Goal: Information Seeking & Learning: Learn about a topic

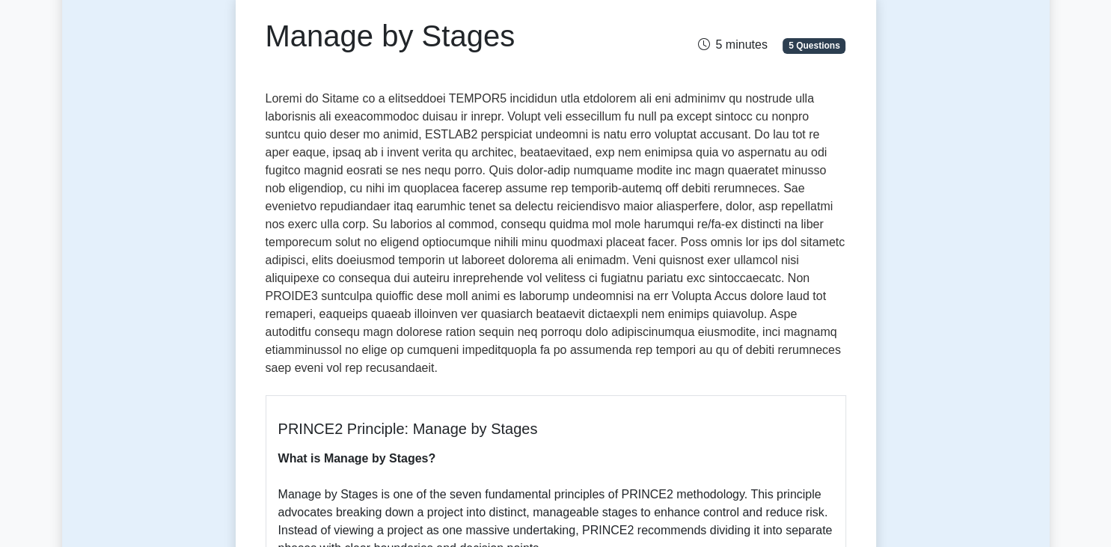
scroll to position [158, 0]
drag, startPoint x: 272, startPoint y: 121, endPoint x: 459, endPoint y: 121, distance: 186.3
click at [459, 121] on p at bounding box center [556, 236] width 581 height 293
click at [620, 108] on p at bounding box center [556, 236] width 581 height 293
drag, startPoint x: 670, startPoint y: 100, endPoint x: 774, endPoint y: 100, distance: 104.7
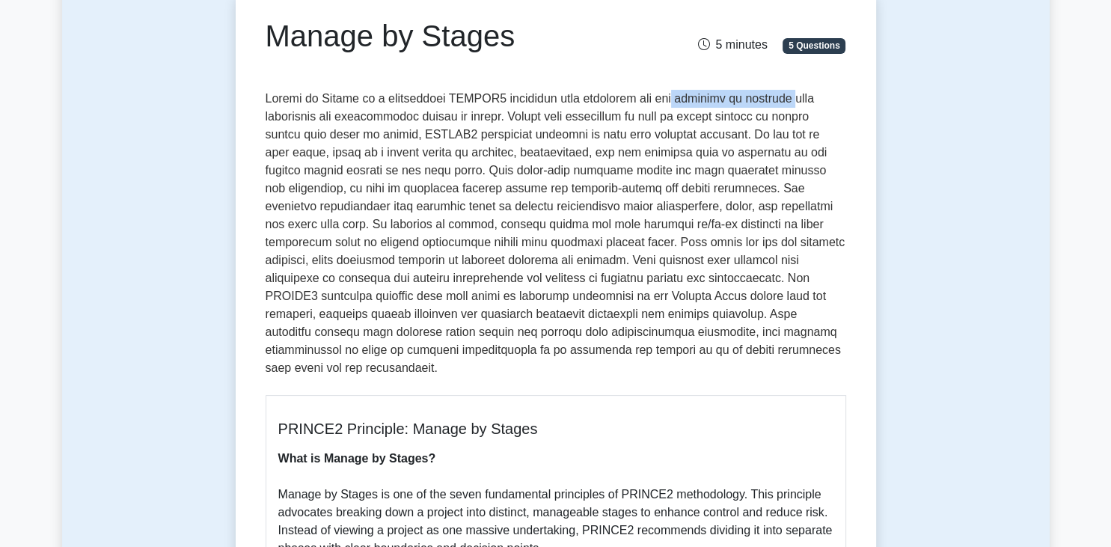
click at [774, 100] on p at bounding box center [556, 236] width 581 height 293
copy p "division of projects"
drag, startPoint x: 356, startPoint y: 123, endPoint x: 459, endPoint y: 121, distance: 103.3
click at [459, 121] on p at bounding box center [556, 236] width 581 height 293
copy p "controllable phases"
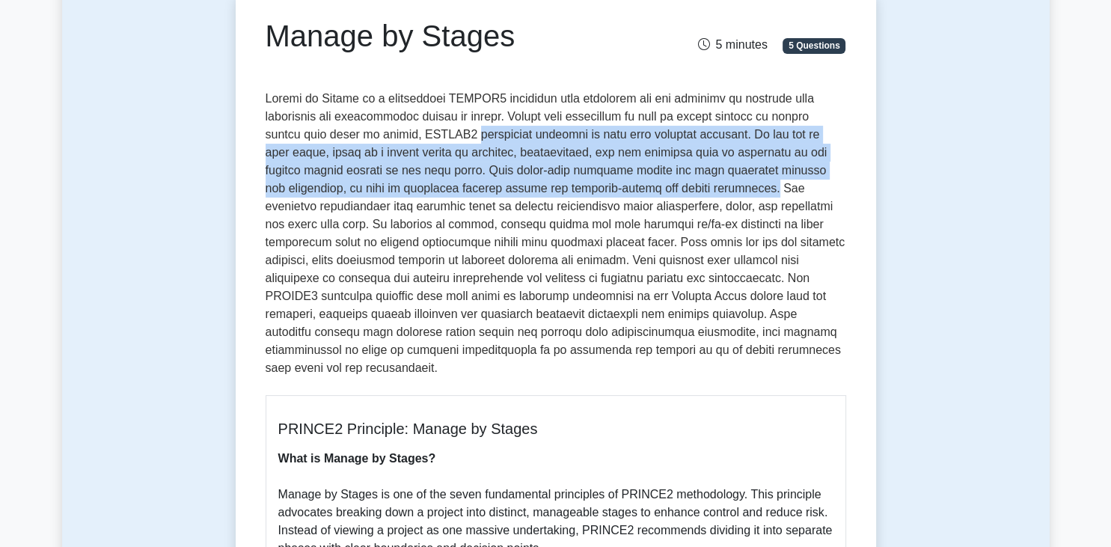
drag, startPoint x: 465, startPoint y: 133, endPoint x: 674, endPoint y: 192, distance: 217.7
click at [674, 192] on p at bounding box center [556, 236] width 581 height 293
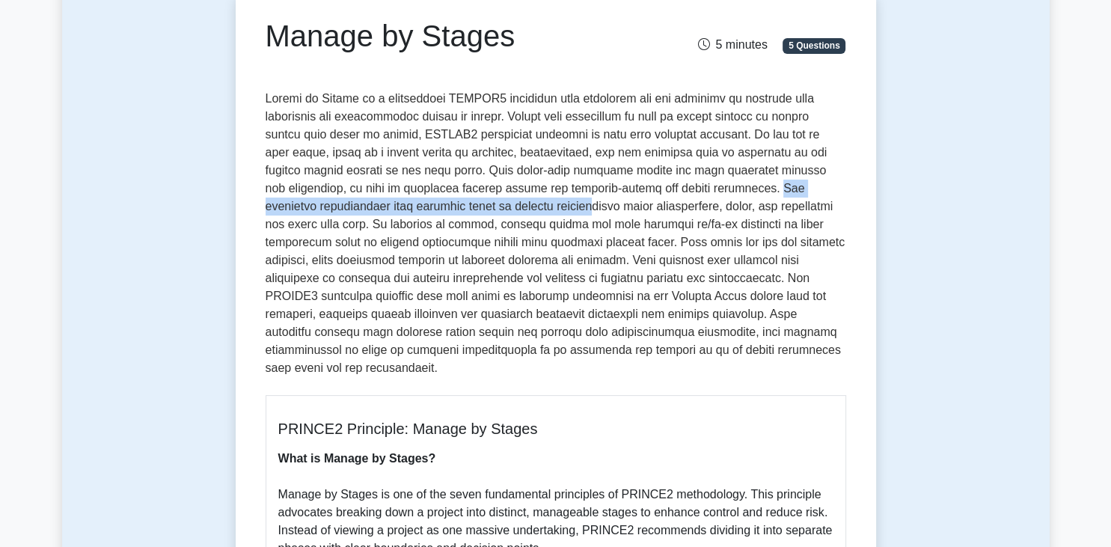
drag, startPoint x: 679, startPoint y: 192, endPoint x: 465, endPoint y: 214, distance: 215.8
click at [464, 214] on p at bounding box center [556, 236] width 581 height 293
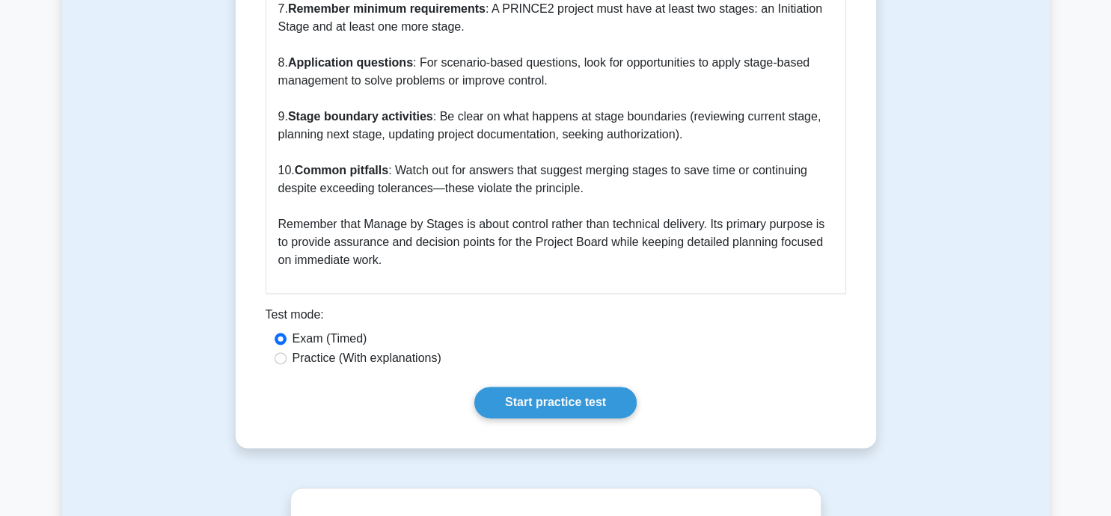
scroll to position [1675, 0]
